Goal: Task Accomplishment & Management: Manage account settings

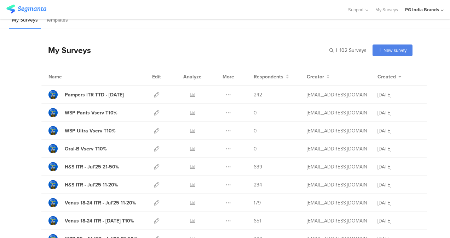
scroll to position [11, 0]
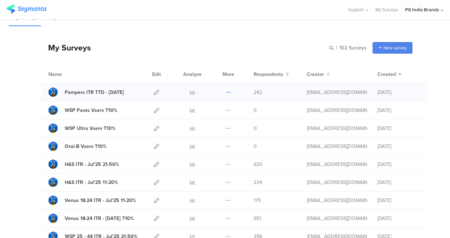
click at [225, 92] on icon at bounding box center [227, 92] width 5 height 5
click at [154, 91] on icon at bounding box center [156, 92] width 5 height 5
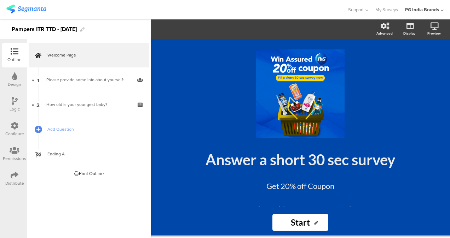
click at [14, 151] on icon at bounding box center [15, 151] width 10 height 8
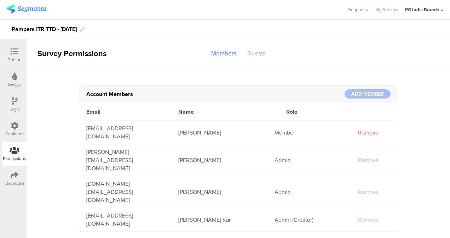
click at [252, 97] on div "Account Members" at bounding box center [215, 94] width 258 height 8
click at [151, 97] on div "Account Members" at bounding box center [215, 94] width 258 height 8
click at [363, 95] on div at bounding box center [367, 93] width 46 height 9
click at [246, 52] on div "Guests" at bounding box center [256, 53] width 29 height 12
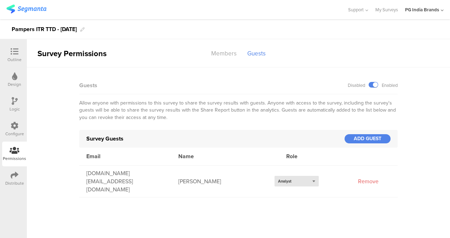
click at [309, 177] on div "Select role... Analyst" at bounding box center [296, 181] width 44 height 11
click at [304, 187] on div "Editor" at bounding box center [296, 192] width 44 height 11
click at [233, 55] on div "Members" at bounding box center [224, 53] width 36 height 12
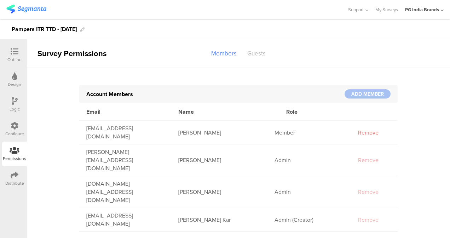
click at [263, 52] on div "Guests" at bounding box center [256, 53] width 29 height 12
